Goal: Task Accomplishment & Management: Use online tool/utility

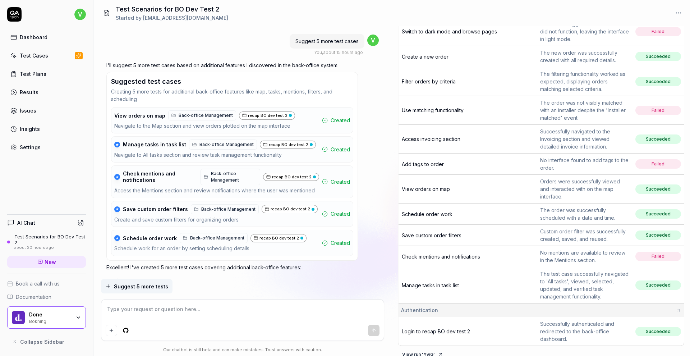
scroll to position [139, 0]
click at [464, 253] on td "Check mentions and notifications" at bounding box center [467, 256] width 139 height 21
click at [460, 254] on span "Check mentions and notifications" at bounding box center [441, 257] width 78 height 6
click at [144, 288] on span "Suggest 5 more tests" at bounding box center [141, 287] width 54 height 8
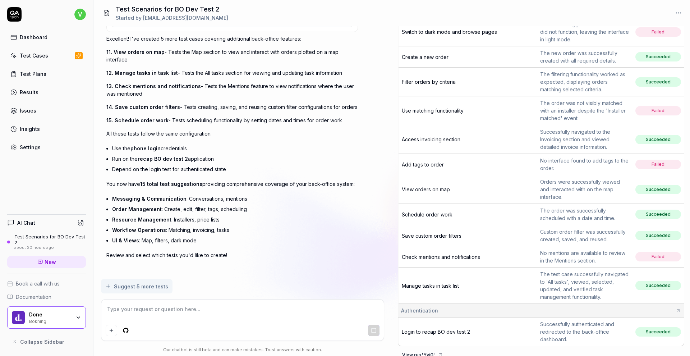
scroll to position [1872, 0]
click at [396, 197] on div "Test Case Latest result Status Back-office Management Add a new installer The n…" at bounding box center [541, 139] width 298 height 447
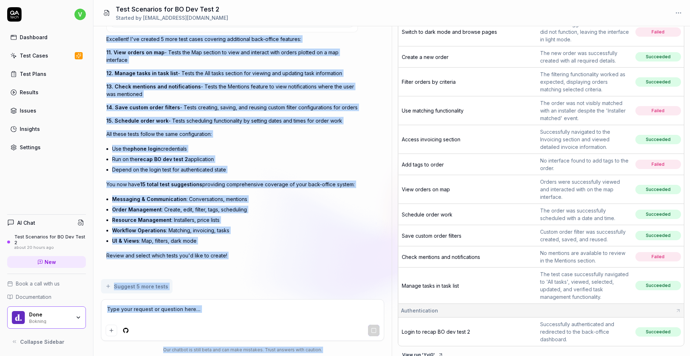
drag, startPoint x: 396, startPoint y: 197, endPoint x: 386, endPoint y: 192, distance: 11.7
click at [386, 192] on div "Can you generate 5 different tests for my page. I want all of them to login fir…" at bounding box center [391, 191] width 597 height 330
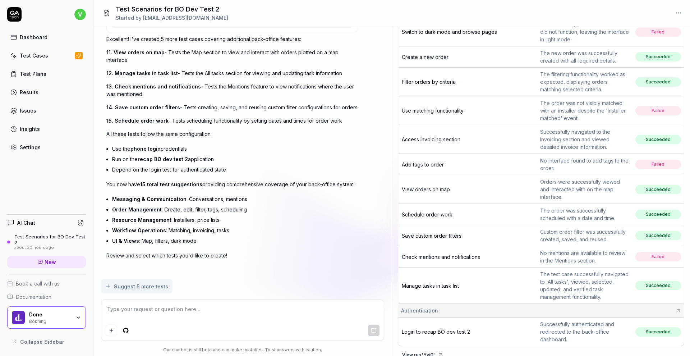
click at [300, 186] on div "Excellent! I've created 5 more test cases covering additional back-office featu…" at bounding box center [232, 147] width 252 height 224
type textarea "*"
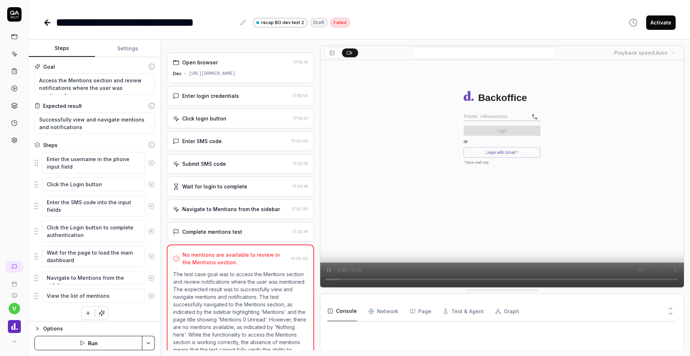
type textarea "*"
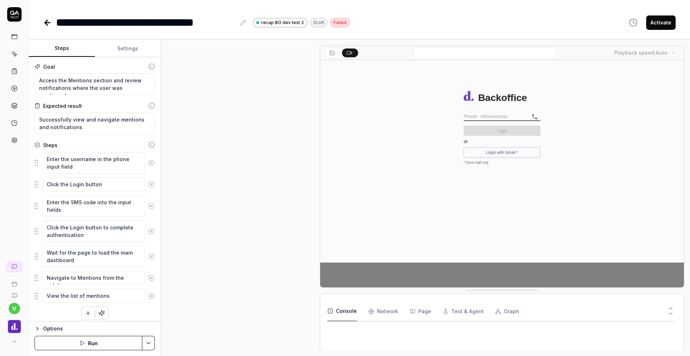
scroll to position [34, 0]
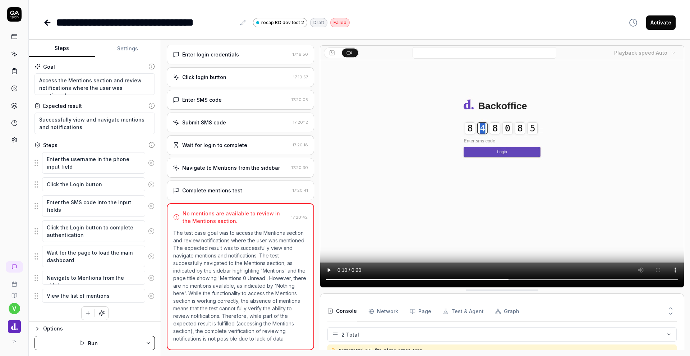
drag, startPoint x: 569, startPoint y: 280, endPoint x: 582, endPoint y: 286, distance: 14.0
click at [582, 285] on video at bounding box center [502, 173] width 364 height 227
click at [265, 165] on div "Navigate to Mentions from the sidebar" at bounding box center [231, 168] width 98 height 8
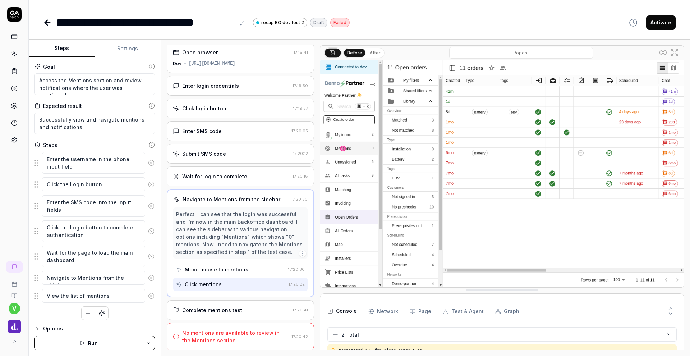
scroll to position [0, 0]
click at [227, 313] on div "Complete mentions test" at bounding box center [212, 310] width 60 height 8
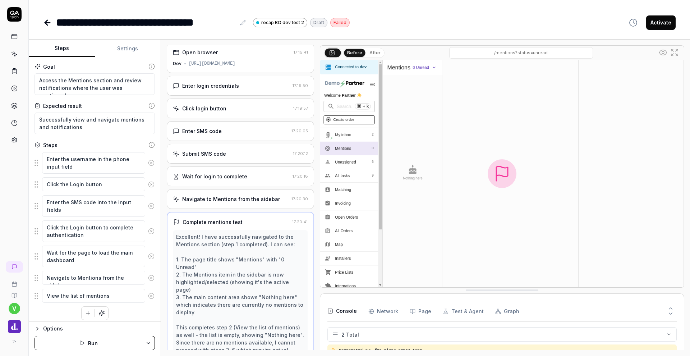
scroll to position [41, 0]
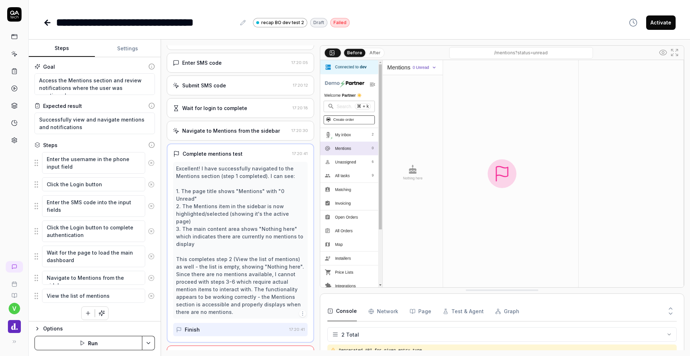
click at [237, 352] on div "No mentions are available to review in the Mentions section." at bounding box center [235, 359] width 106 height 15
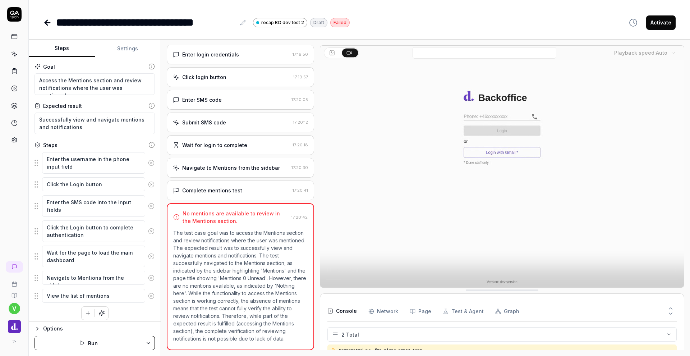
scroll to position [34, 0]
